Goal: Task Accomplishment & Management: Complete application form

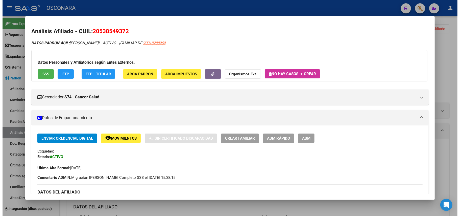
scroll to position [103, 0]
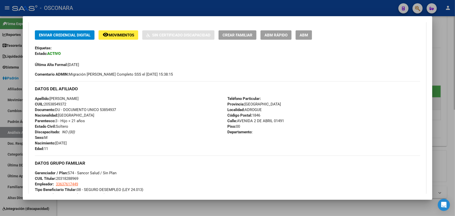
click at [193, 201] on div at bounding box center [227, 108] width 455 height 216
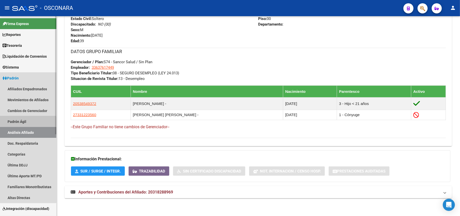
click at [10, 122] on link "Padrón Ágil" at bounding box center [28, 121] width 56 height 11
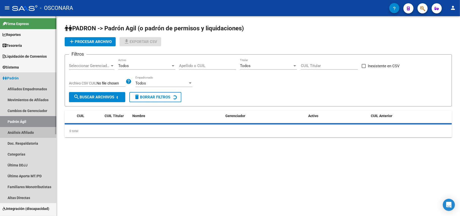
click at [20, 132] on link "Análisis Afiliado" at bounding box center [28, 132] width 56 height 11
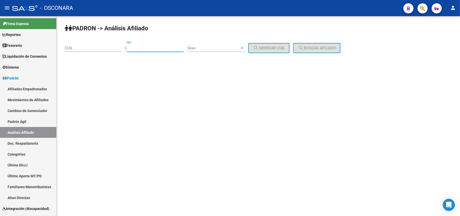
click at [135, 48] on input "DNI" at bounding box center [155, 48] width 57 height 5
paste input "38457770"
type input "38457770"
click at [245, 46] on div "Sexo" at bounding box center [216, 48] width 57 height 5
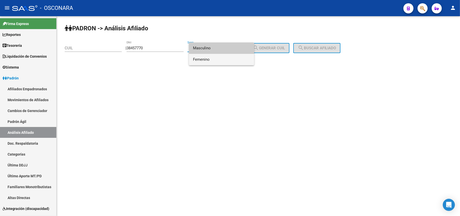
click at [199, 59] on span "Femenino" at bounding box center [221, 59] width 57 height 11
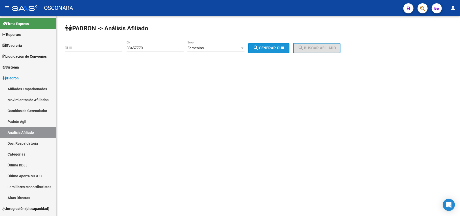
click at [290, 49] on button "search Generar CUIL" at bounding box center [268, 48] width 41 height 10
type input "27-38457770-4"
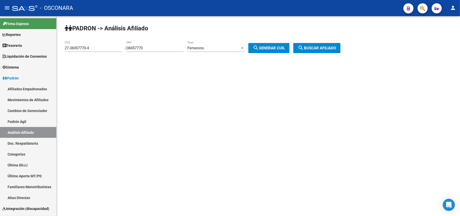
click at [322, 49] on span "search Buscar afiliado" at bounding box center [317, 48] width 38 height 5
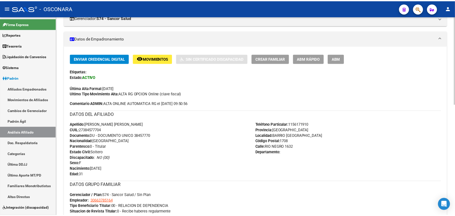
scroll to position [83, 0]
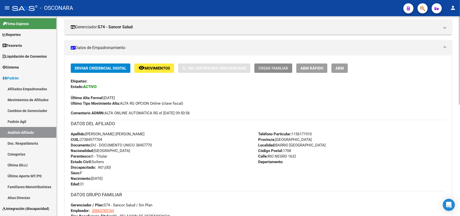
click at [277, 69] on span "Crear Familiar" at bounding box center [274, 68] width 30 height 5
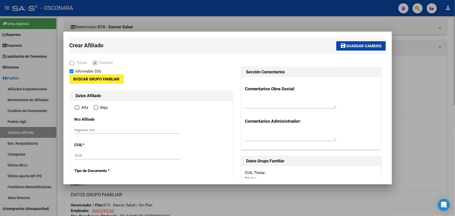
type input "30-66378516-4"
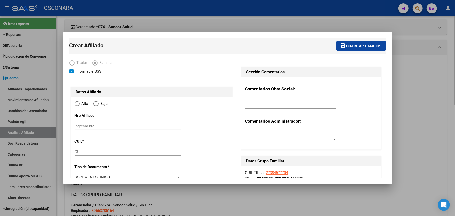
type input "BARRIO [GEOGRAPHIC_DATA]"
type input "1708"
type input "RIO NEGRO"
type input "1632"
radio input "true"
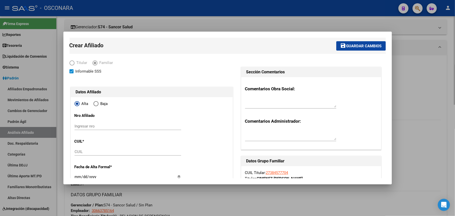
type input "30-66378516-4"
click at [346, 191] on div at bounding box center [227, 108] width 455 height 216
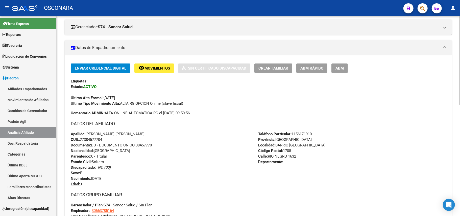
click at [286, 70] on span "Crear Familiar" at bounding box center [274, 68] width 30 height 5
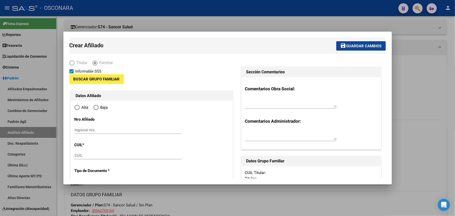
type input "30-66378516-4"
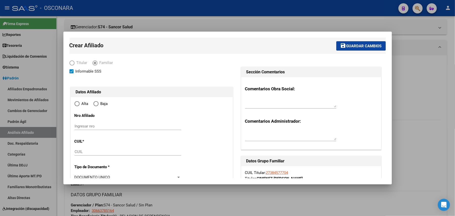
type input "BARRIO [GEOGRAPHIC_DATA]"
type input "1708"
type input "RIO NEGRO"
type input "1632"
radio input "true"
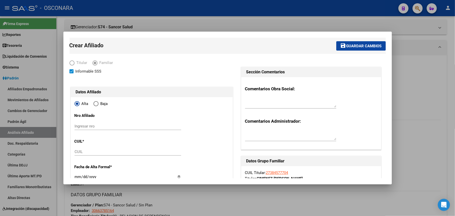
type input "30-66378516-4"
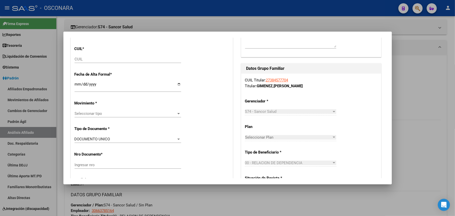
scroll to position [0, 0]
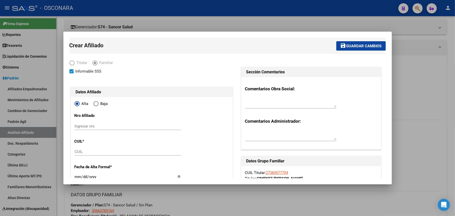
click at [119, 153] on input "CUIL" at bounding box center [128, 151] width 107 height 5
type input "27-70401523-8"
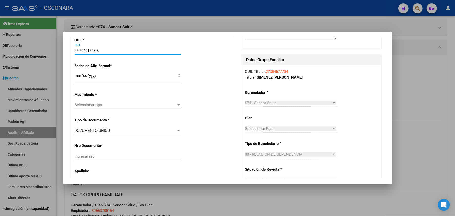
type input "27-70401523-8"
click at [78, 77] on input "Ingresar fecha" at bounding box center [128, 78] width 107 height 8
type input "[DATE]"
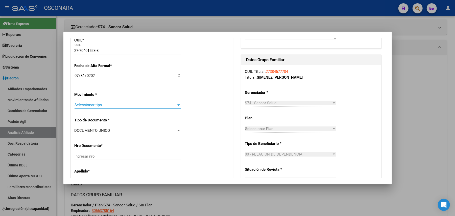
drag, startPoint x: 145, startPoint y: 105, endPoint x: 147, endPoint y: 107, distance: 2.7
click at [147, 107] on span "Seleccionar tipo" at bounding box center [126, 105] width 102 height 5
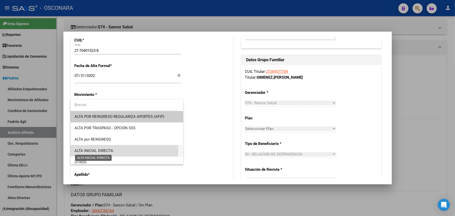
click at [102, 149] on span "ALTA INICIAL DIRECTA" at bounding box center [94, 150] width 39 height 5
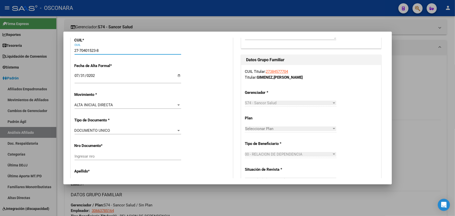
drag, startPoint x: 96, startPoint y: 53, endPoint x: 81, endPoint y: 53, distance: 15.2
click at [81, 53] on input "27-70401523-8" at bounding box center [128, 50] width 107 height 5
click at [117, 154] on input "Ingresar nro" at bounding box center [128, 156] width 107 height 5
paste input "70401523"
type input "70401523"
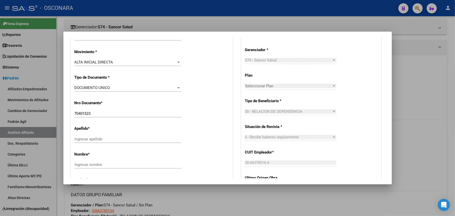
scroll to position [168, 0]
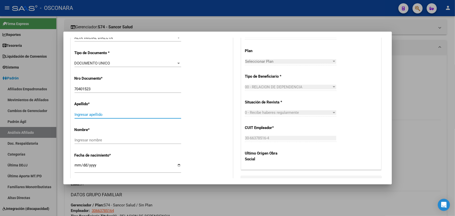
click at [102, 112] on input "Ingresar apellido" at bounding box center [128, 114] width 107 height 5
type input "p"
type input "PENNA"
click at [100, 136] on div "Ingresar nombre" at bounding box center [128, 140] width 107 height 8
type input "j"
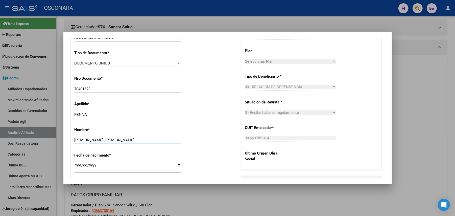
drag, startPoint x: 103, startPoint y: 139, endPoint x: 60, endPoint y: 135, distance: 42.6
click at [60, 135] on div "Crear Afiliado save Guardar cambios Titular Familiar Informable SSS Datos Afili…" at bounding box center [227, 108] width 455 height 216
type input "j"
type input "Y"
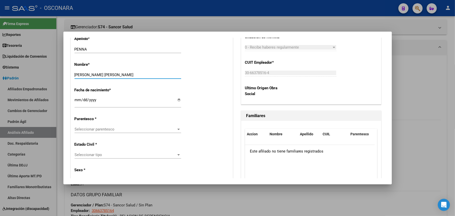
scroll to position [236, 0]
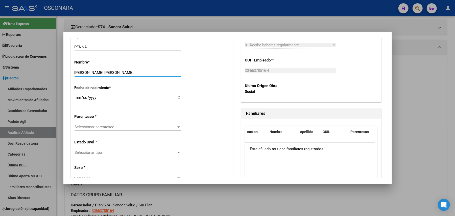
type input "[PERSON_NAME] [PERSON_NAME]"
click at [78, 99] on input "Ingresar fecha" at bounding box center [128, 100] width 107 height 8
type input "[DATE]"
click at [165, 125] on span "Seleccionar parentesco" at bounding box center [126, 127] width 102 height 5
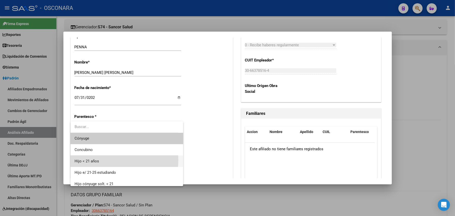
click at [102, 160] on span "Hijo < 21 años" at bounding box center [127, 160] width 105 height 11
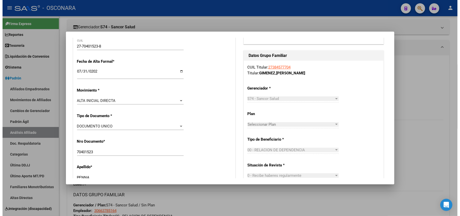
scroll to position [0, 0]
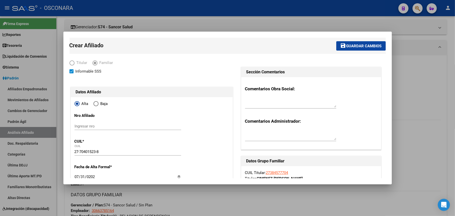
click at [368, 44] on span "Guardar cambios" at bounding box center [364, 46] width 35 height 5
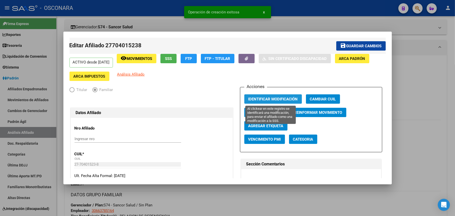
click at [263, 97] on span "Identificar Modificación" at bounding box center [273, 99] width 50 height 5
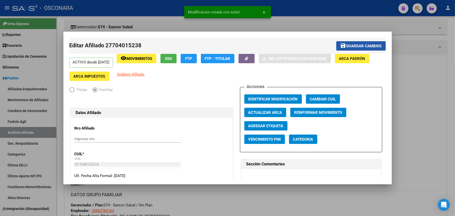
click at [361, 41] on button "save Guardar cambios" at bounding box center [361, 45] width 50 height 9
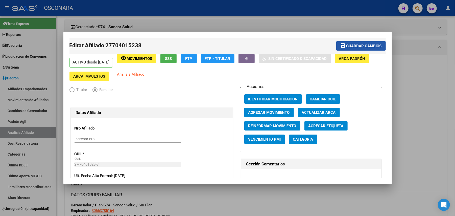
click at [361, 47] on span "Guardar cambios" at bounding box center [364, 46] width 35 height 5
click at [248, 208] on div at bounding box center [227, 108] width 455 height 216
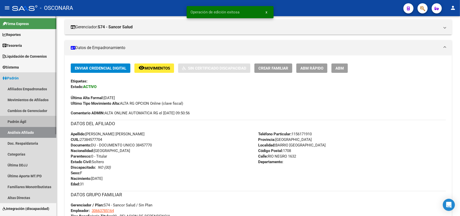
click at [25, 117] on link "Padrón Ágil" at bounding box center [28, 121] width 56 height 11
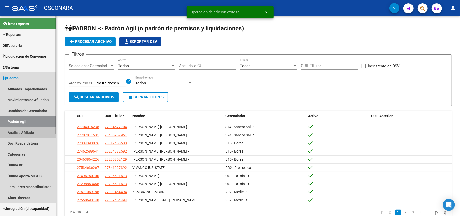
click at [29, 133] on link "Análisis Afiliado" at bounding box center [28, 132] width 56 height 11
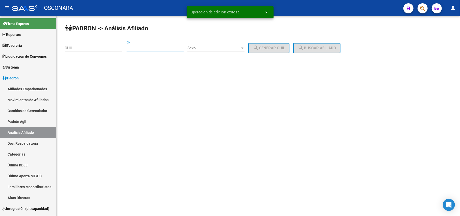
drag, startPoint x: 170, startPoint y: 49, endPoint x: 173, endPoint y: 48, distance: 3.8
click at [170, 49] on input "DNI" at bounding box center [155, 48] width 57 height 5
paste input "38457770"
type input "38457770"
click at [224, 48] on span "Sexo" at bounding box center [214, 48] width 53 height 5
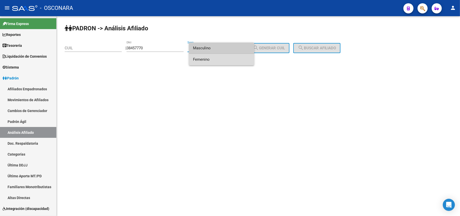
click at [212, 60] on span "Femenino" at bounding box center [221, 59] width 57 height 11
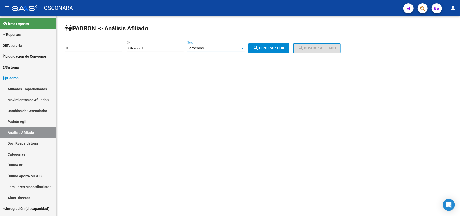
click at [280, 50] on span "search Generar CUIL" at bounding box center [269, 48] width 32 height 5
type input "27-38457770-4"
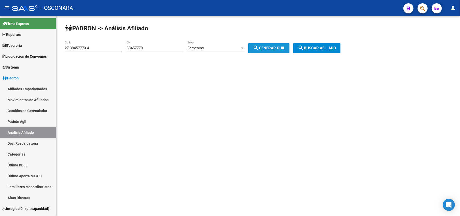
click at [319, 47] on span "search Buscar afiliado" at bounding box center [317, 48] width 38 height 5
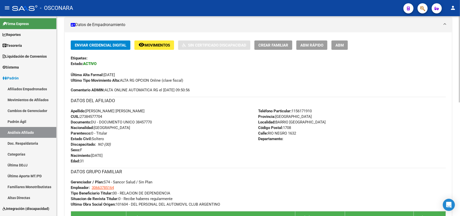
scroll to position [202, 0]
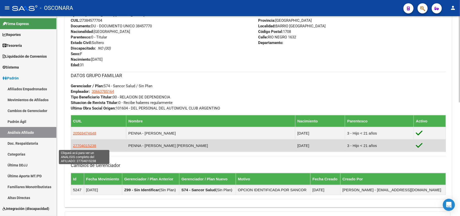
click at [91, 148] on span "27704015238" at bounding box center [84, 145] width 23 height 4
type textarea "27704015238"
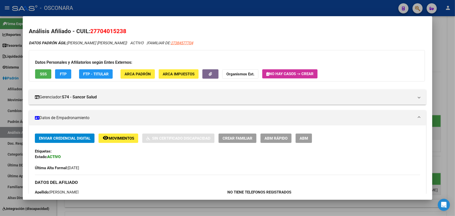
click at [280, 134] on button "ABM Rápido" at bounding box center [276, 137] width 31 height 9
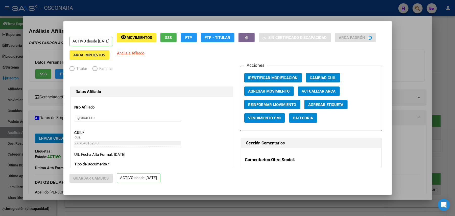
radio input "true"
type input "30-66378516-4"
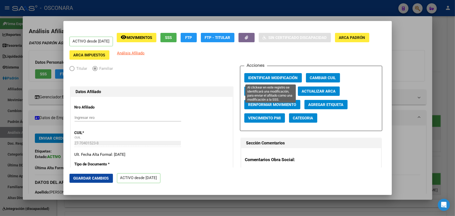
click at [276, 77] on span "Identificar Modificación" at bounding box center [273, 78] width 50 height 5
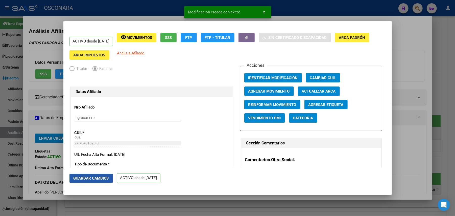
click at [99, 177] on span "Guardar Cambios" at bounding box center [91, 178] width 35 height 5
click at [449, 72] on div at bounding box center [227, 108] width 455 height 216
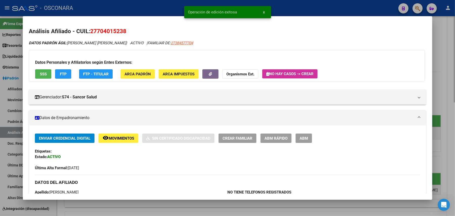
click at [181, 208] on div at bounding box center [227, 108] width 455 height 216
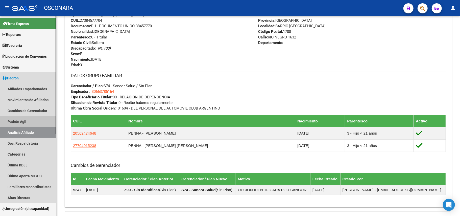
click at [33, 117] on link "Padrón Ágil" at bounding box center [28, 121] width 56 height 11
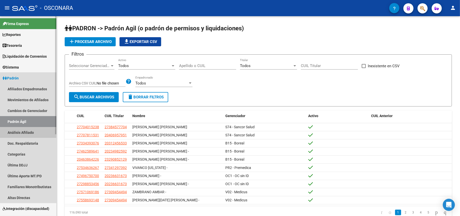
click at [30, 134] on link "Análisis Afiliado" at bounding box center [28, 132] width 56 height 11
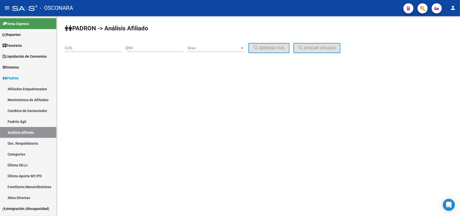
click at [150, 44] on div "DNI" at bounding box center [155, 46] width 57 height 11
type input "23500971"
click at [224, 45] on div "Sexo Sexo" at bounding box center [216, 46] width 57 height 11
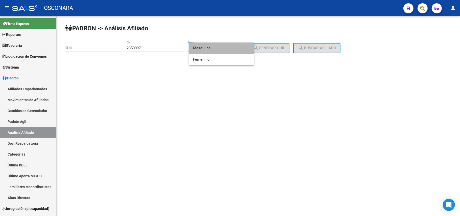
click at [220, 49] on span "Masculino" at bounding box center [221, 47] width 57 height 11
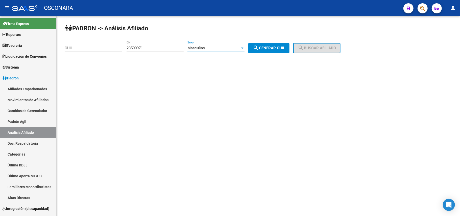
click at [278, 44] on button "search Generar CUIL" at bounding box center [268, 48] width 41 height 10
type input "20-23500971-5"
click at [304, 46] on mat-icon "search" at bounding box center [301, 48] width 6 height 6
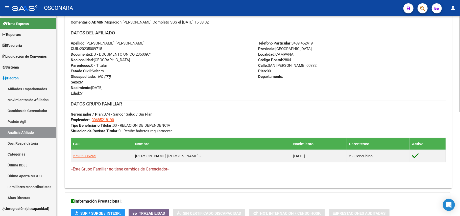
scroll to position [216, 0]
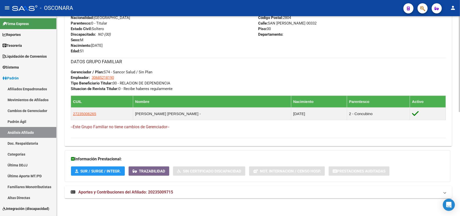
click at [151, 192] on span "Aportes y Contribuciones del Afiliado: 20235009715" at bounding box center [125, 192] width 95 height 5
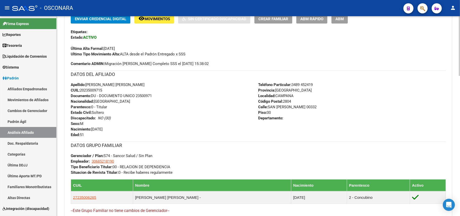
scroll to position [0, 0]
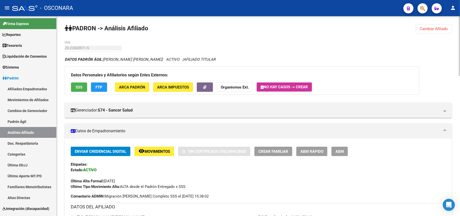
click at [82, 91] on button "SSS" at bounding box center [79, 86] width 16 height 9
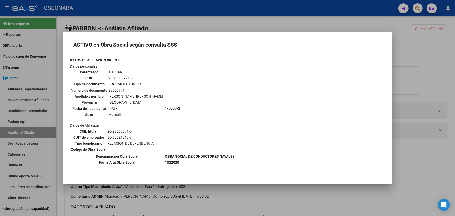
click at [236, 204] on div at bounding box center [227, 108] width 455 height 216
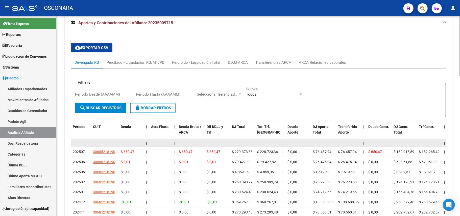
scroll to position [438, 0]
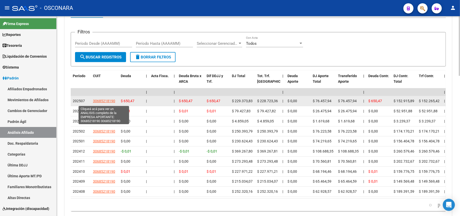
click at [100, 103] on span "30685218190" at bounding box center [104, 101] width 22 height 4
type textarea "30685218190"
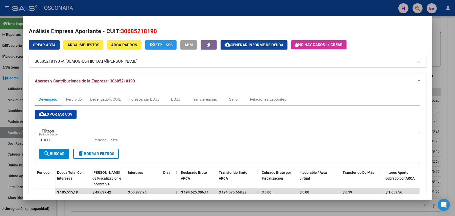
click at [218, 215] on div at bounding box center [227, 108] width 455 height 216
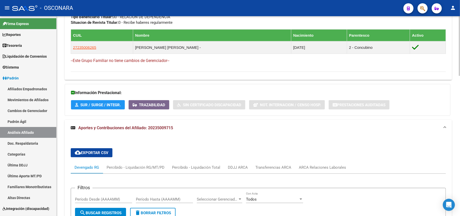
scroll to position [371, 0]
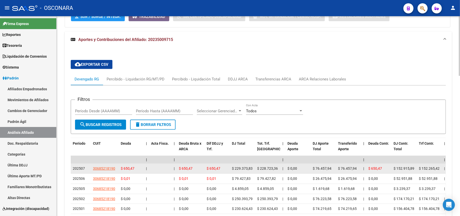
drag, startPoint x: 116, startPoint y: 170, endPoint x: 91, endPoint y: 169, distance: 25.0
click at [91, 169] on datatable-body-cell "30685218190" at bounding box center [105, 169] width 28 height 10
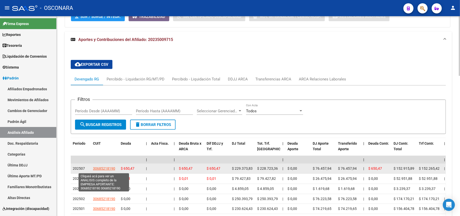
copy span "30685218190"
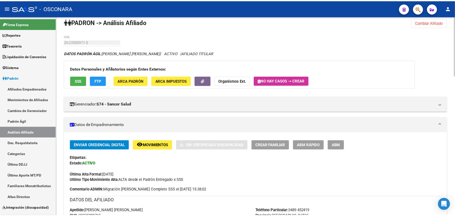
scroll to position [0, 0]
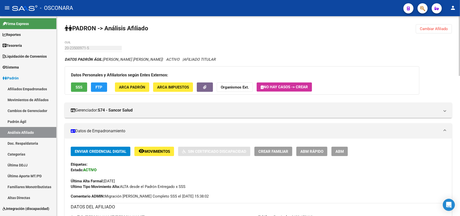
click at [81, 89] on span "SSS" at bounding box center [79, 87] width 7 height 5
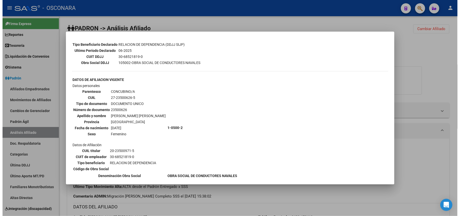
scroll to position [262, 0]
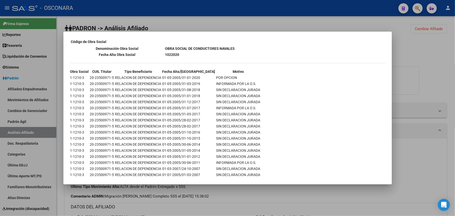
click at [239, 190] on div at bounding box center [227, 108] width 455 height 216
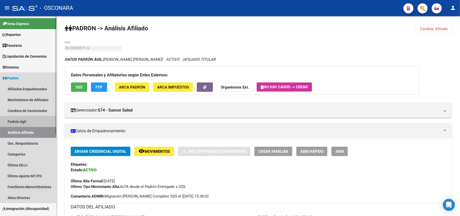
click at [32, 118] on link "Padrón Ágil" at bounding box center [28, 121] width 56 height 11
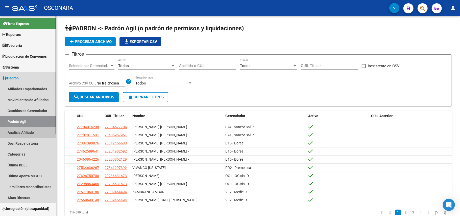
click at [36, 130] on link "Análisis Afiliado" at bounding box center [28, 132] width 56 height 11
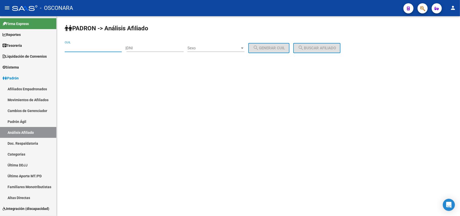
click at [116, 49] on input "CUIL" at bounding box center [93, 48] width 57 height 5
click at [102, 47] on input "CUIL" at bounding box center [93, 48] width 57 height 5
click at [112, 50] on input "CUIL" at bounding box center [93, 48] width 57 height 5
paste input "27-40196719-8"
type input "27-40196719-8"
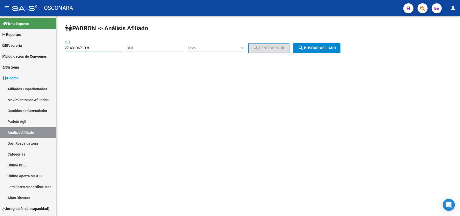
click at [331, 45] on button "search Buscar afiliado" at bounding box center [316, 48] width 47 height 10
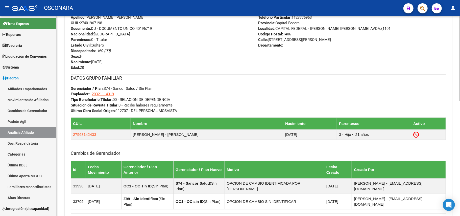
scroll to position [270, 0]
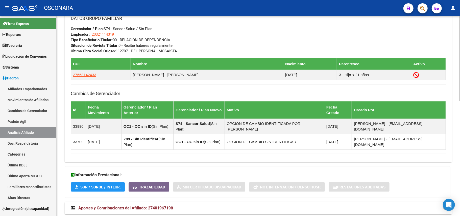
click at [170, 202] on mat-expansion-panel-header "Aportes y Contribuciones del Afiliado: 27401967198" at bounding box center [258, 208] width 387 height 12
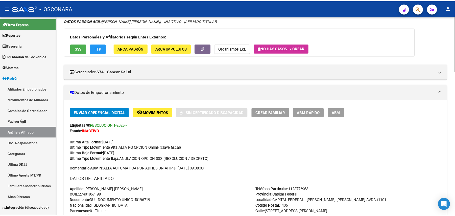
scroll to position [0, 0]
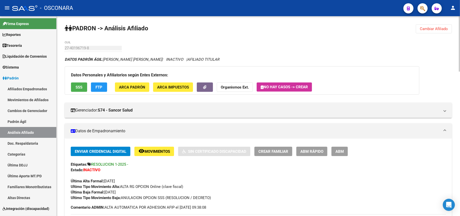
click at [76, 87] on span "SSS" at bounding box center [79, 87] width 7 height 5
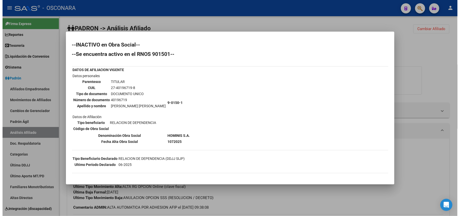
scroll to position [55, 0]
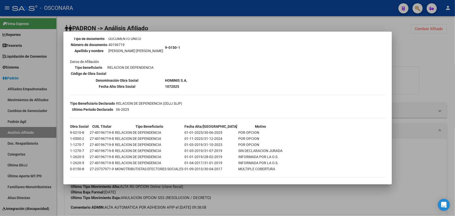
click at [247, 186] on div at bounding box center [227, 108] width 455 height 216
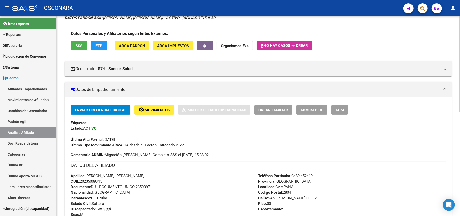
scroll to position [101, 0]
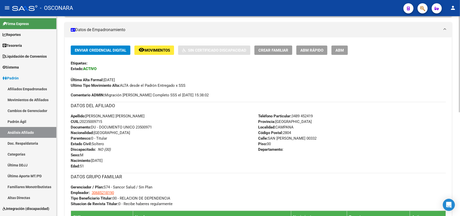
drag, startPoint x: 86, startPoint y: 116, endPoint x: 110, endPoint y: 120, distance: 24.3
click at [110, 120] on div "Apellido: [PERSON_NAME] [PERSON_NAME] CUIL: 20235009715 Documento: DU - DOCUMEN…" at bounding box center [165, 141] width 188 height 56
copy div "[PERSON_NAME] [PERSON_NAME] CUIL: 20235009715"
